Goal: Information Seeking & Learning: Learn about a topic

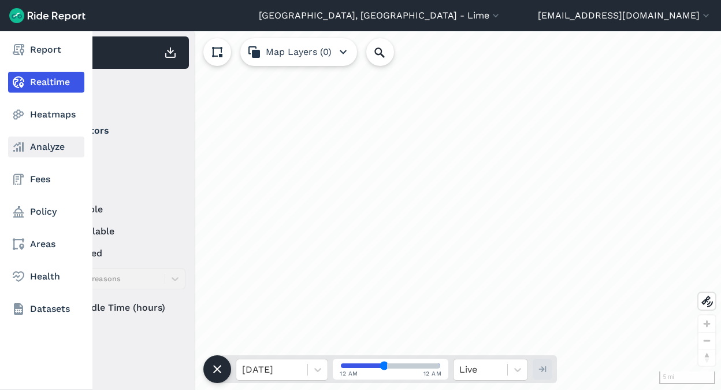
click at [39, 145] on link "Analyze" at bounding box center [46, 146] width 76 height 21
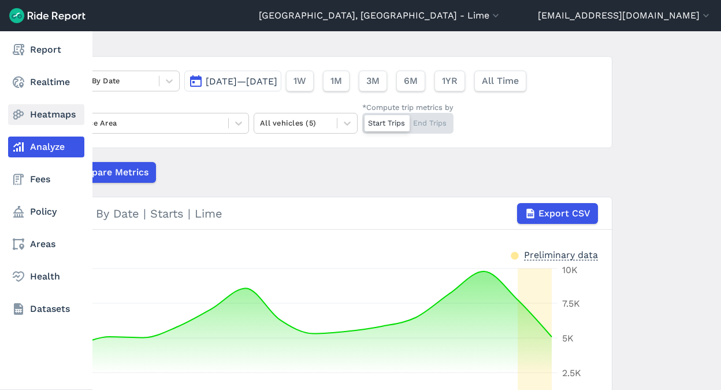
scroll to position [61, 0]
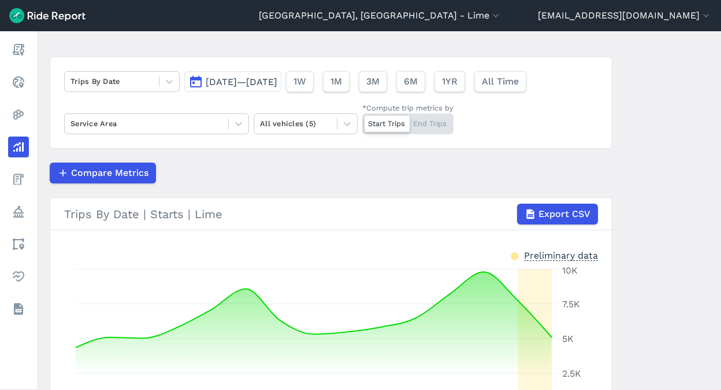
click at [220, 79] on span "[DATE]—[DATE]" at bounding box center [242, 81] width 72 height 11
click at [251, 86] on span "[DATE]—[DATE]" at bounding box center [242, 81] width 72 height 11
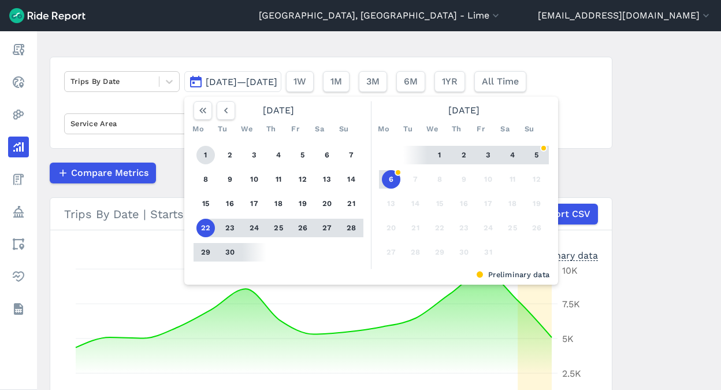
click at [205, 146] on button "1" at bounding box center [206, 155] width 18 height 18
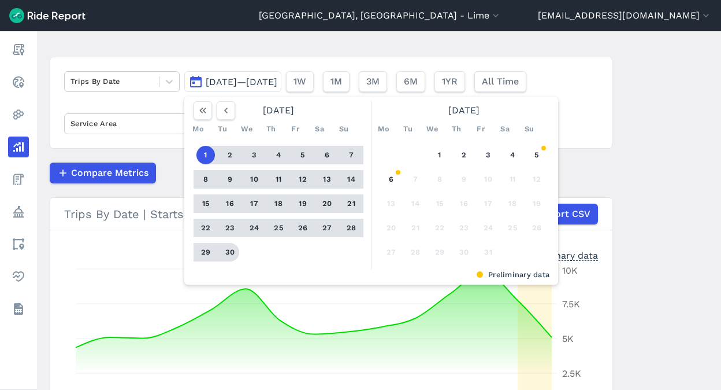
click at [229, 249] on button "30" at bounding box center [230, 252] width 18 height 18
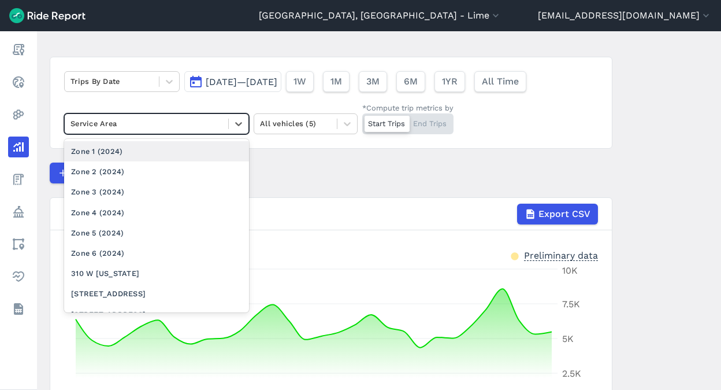
click at [165, 130] on div at bounding box center [147, 123] width 152 height 13
click at [153, 153] on div "Zone 1 (2024)" at bounding box center [156, 151] width 185 height 20
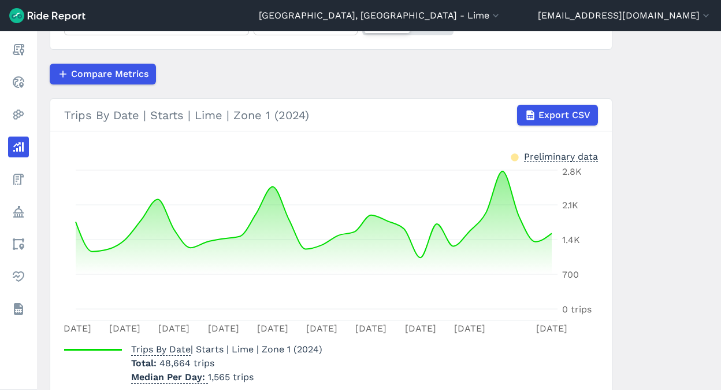
scroll to position [100, 0]
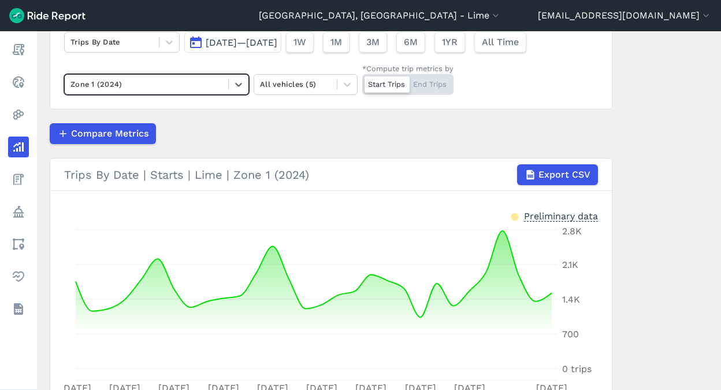
click at [197, 84] on div at bounding box center [147, 83] width 152 height 13
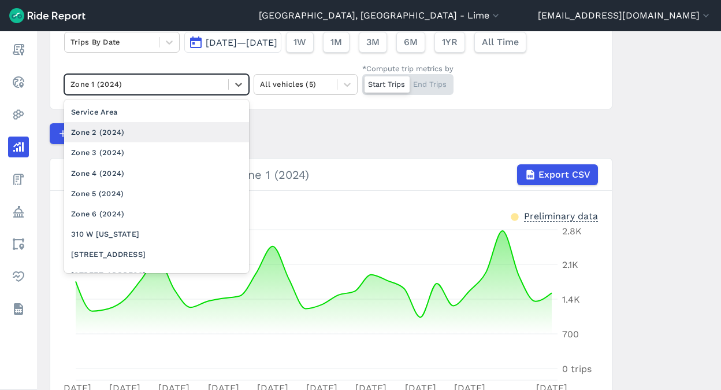
click at [155, 123] on div "Zone 2 (2024)" at bounding box center [156, 132] width 185 height 20
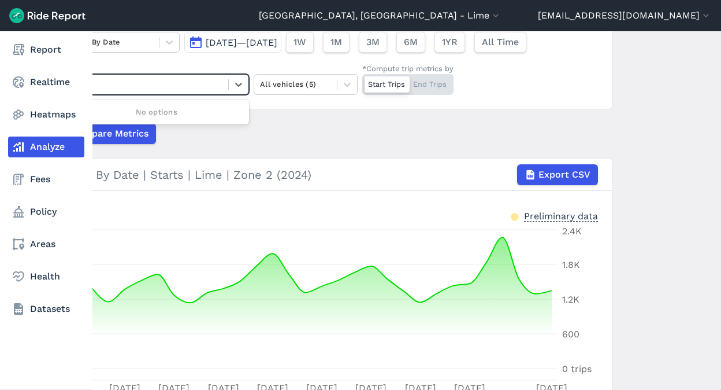
type input "4"
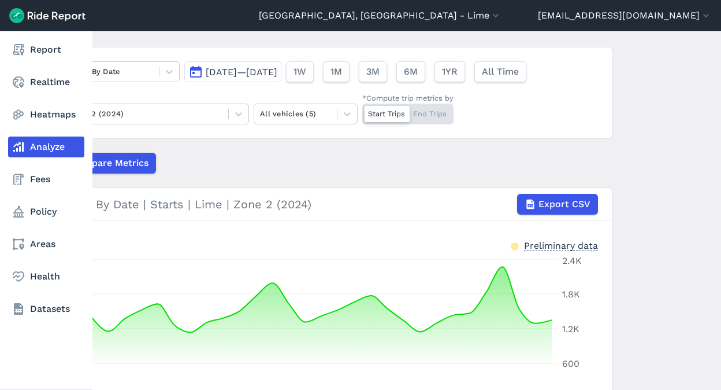
scroll to position [44, 0]
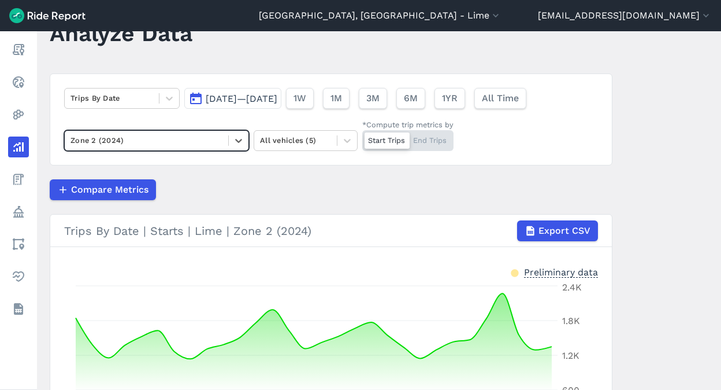
click at [214, 139] on div at bounding box center [147, 140] width 152 height 13
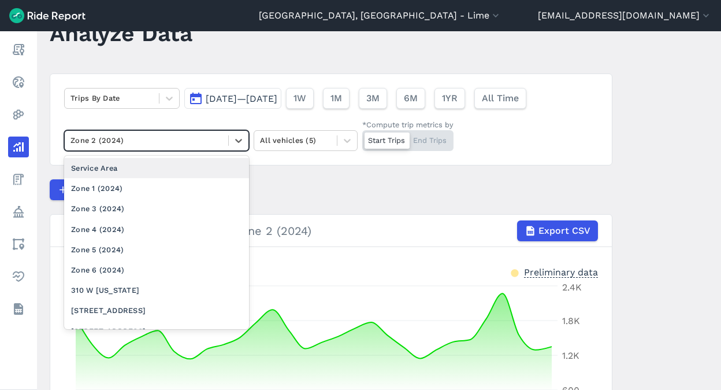
click at [165, 145] on div at bounding box center [147, 140] width 152 height 13
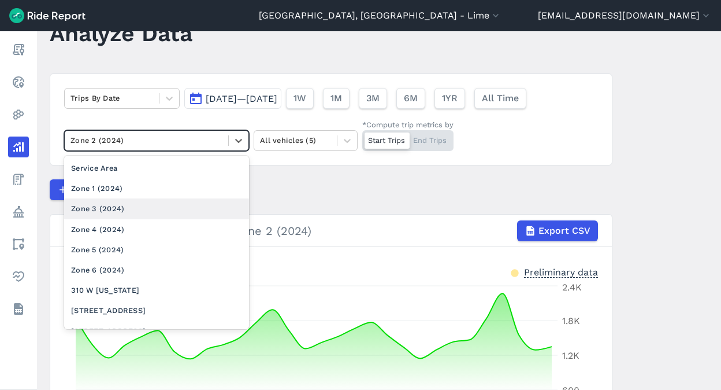
click at [124, 209] on div "Zone 3 (2024)" at bounding box center [156, 208] width 185 height 20
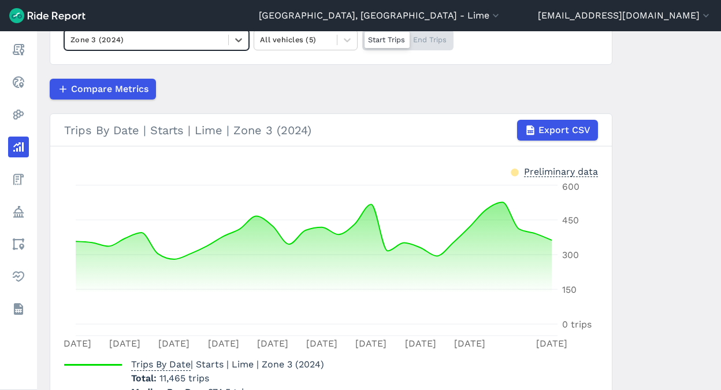
scroll to position [102, 0]
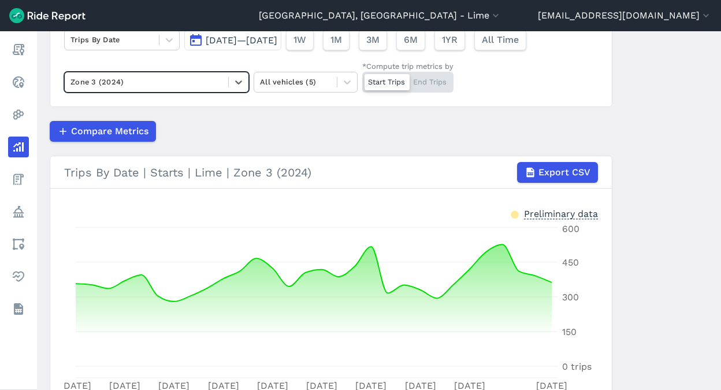
click at [206, 86] on div at bounding box center [147, 81] width 152 height 13
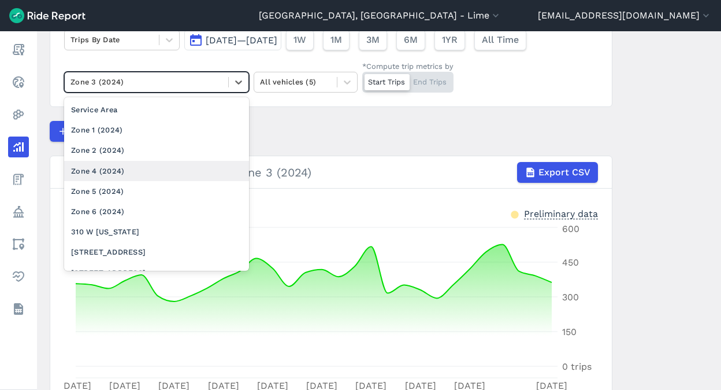
click at [127, 170] on div "Zone 4 (2024)" at bounding box center [156, 171] width 185 height 20
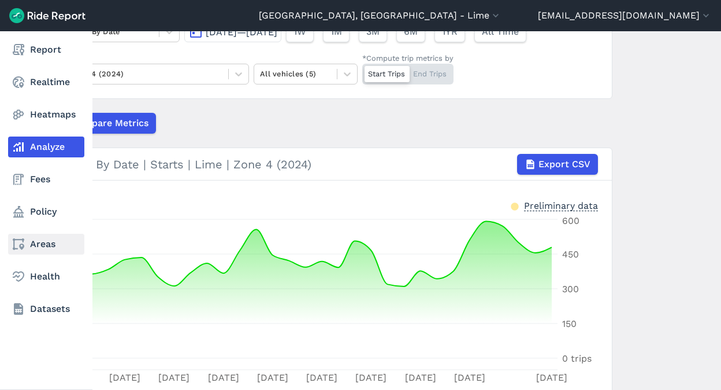
scroll to position [108, 0]
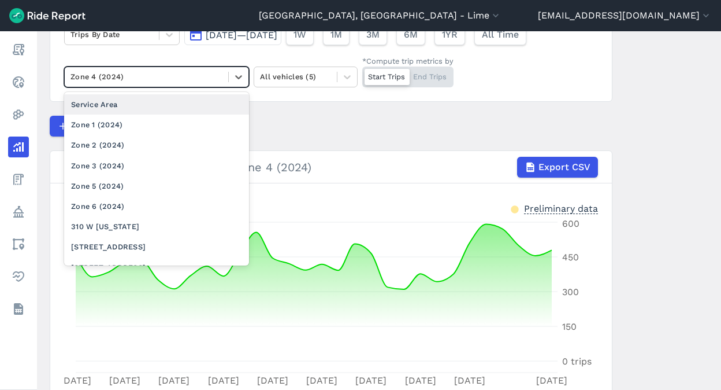
click at [160, 73] on div at bounding box center [147, 76] width 152 height 13
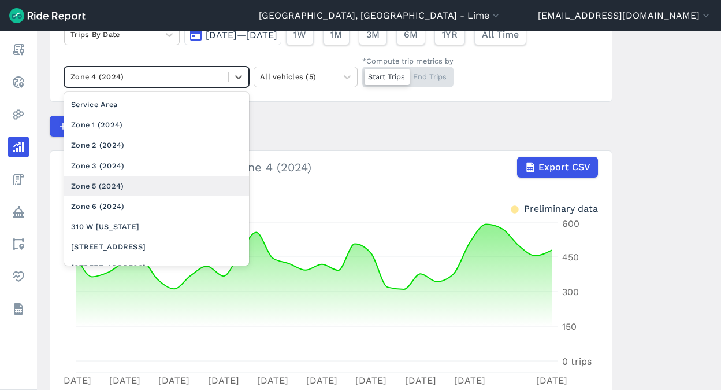
click at [120, 184] on div "Zone 5 (2024)" at bounding box center [156, 186] width 185 height 20
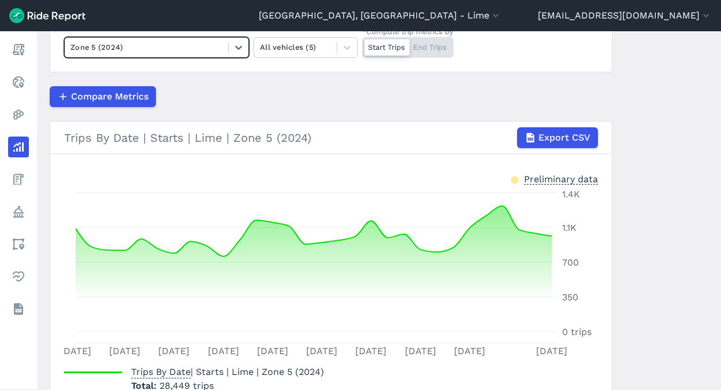
scroll to position [125, 0]
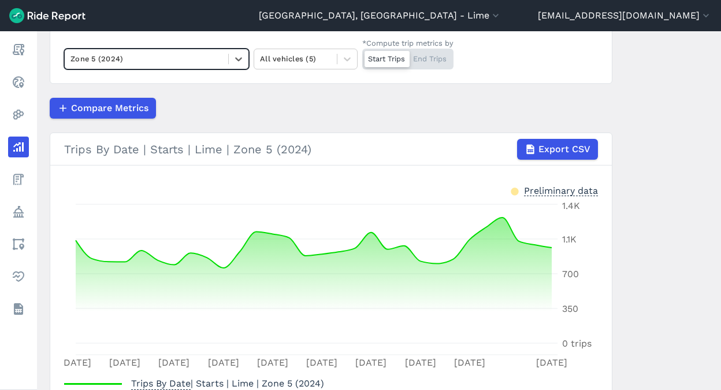
click at [217, 68] on div "Zone 5 (2024)" at bounding box center [156, 59] width 185 height 21
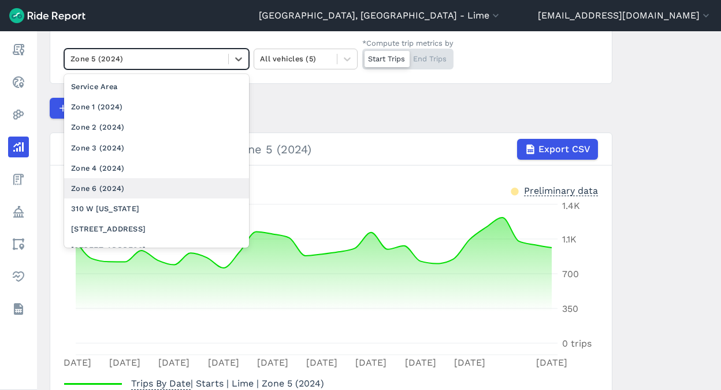
click at [141, 186] on div "Zone 6 (2024)" at bounding box center [156, 188] width 185 height 20
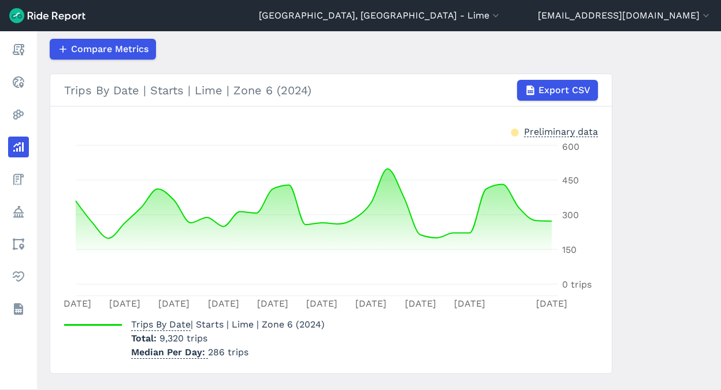
scroll to position [210, 0]
